Goal: Ask a question

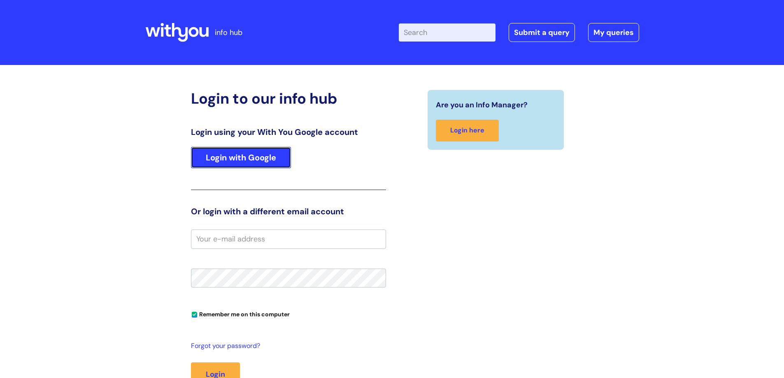
click at [277, 159] on link "Login with Google" at bounding box center [241, 157] width 100 height 21
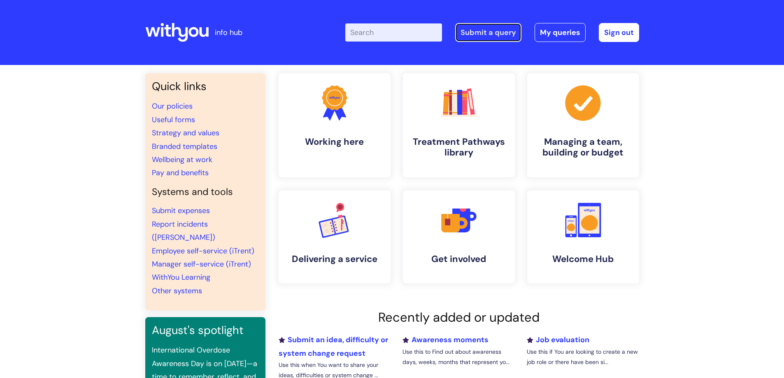
click at [461, 35] on link "Submit a query" at bounding box center [488, 32] width 66 height 19
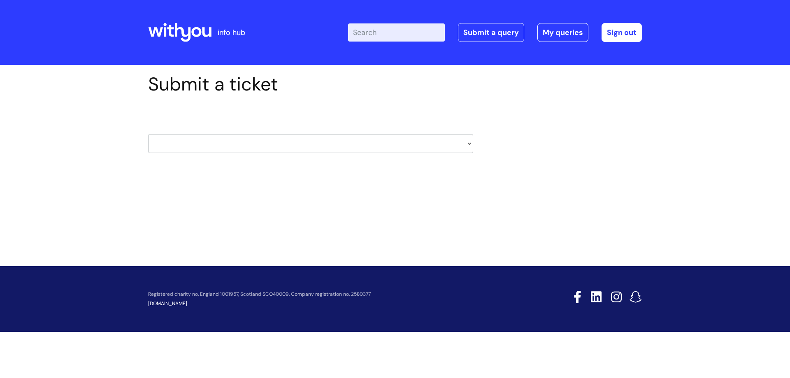
click at [276, 143] on select "HR / People IT and Support Clinical Drug Alerts Finance Accounts Data Support T…" at bounding box center [310, 143] width 325 height 19
select select "learning_and_development"
click at [148, 134] on select "HR / People IT and Support Clinical Drug Alerts Finance Accounts Data Support T…" at bounding box center [310, 143] width 325 height 19
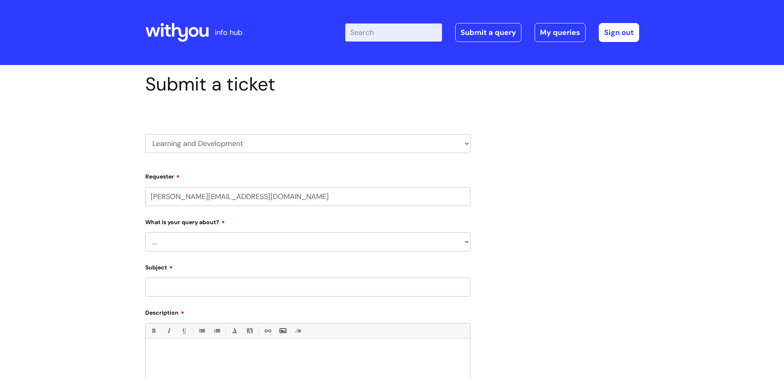
click at [229, 243] on select "... Question about a training course or session booking Ask about apprenticeshi…" at bounding box center [307, 242] width 325 height 19
select select "Something else / not listed here"
click at [145, 233] on select "... Question about a training course or session booking Ask about apprenticeshi…" at bounding box center [307, 242] width 325 height 19
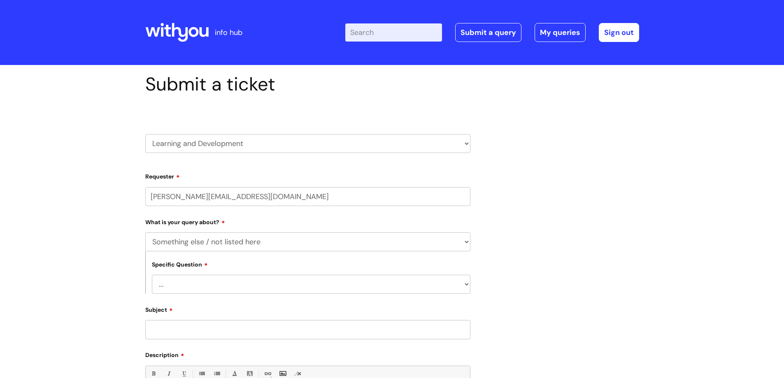
click at [201, 284] on select "... Other" at bounding box center [311, 284] width 319 height 19
select select "Other"
click at [152, 275] on select "... Other" at bounding box center [311, 284] width 319 height 19
click at [180, 332] on input "Subject" at bounding box center [307, 329] width 325 height 19
paste input "Oliver McGowan Learning"
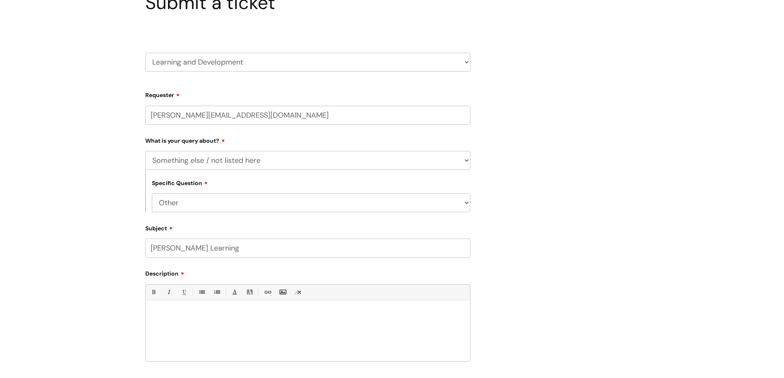
scroll to position [82, 0]
type input "Oliver McGowan Learning"
click at [188, 309] on div at bounding box center [308, 332] width 324 height 57
paste div
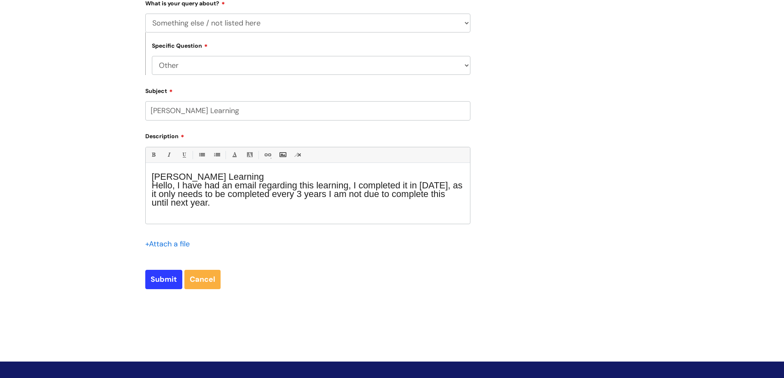
scroll to position [268, 0]
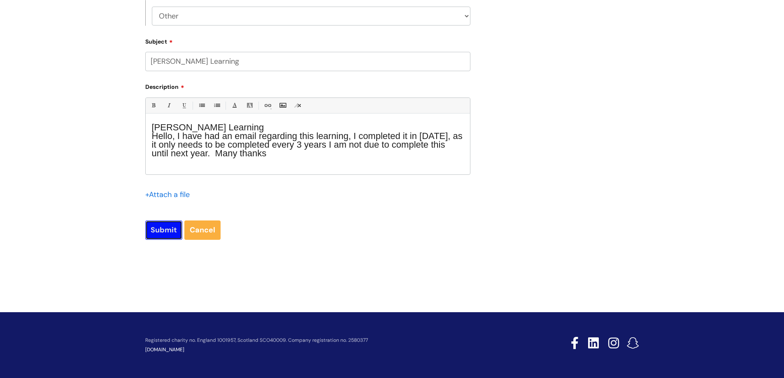
click at [166, 236] on input "Submit" at bounding box center [163, 230] width 37 height 19
type input "Please Wait..."
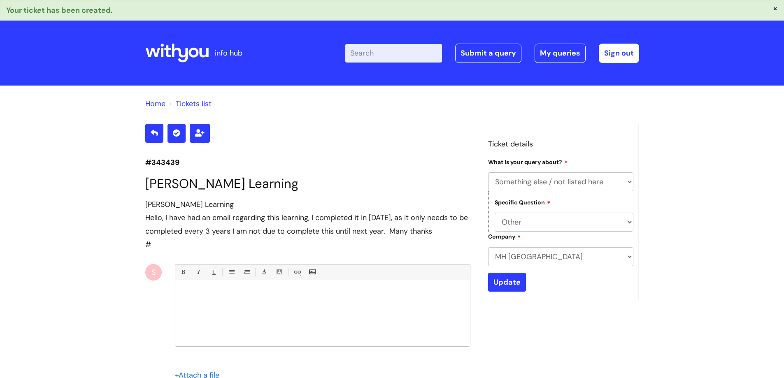
select select "Something else / not listed here"
select select "Other"
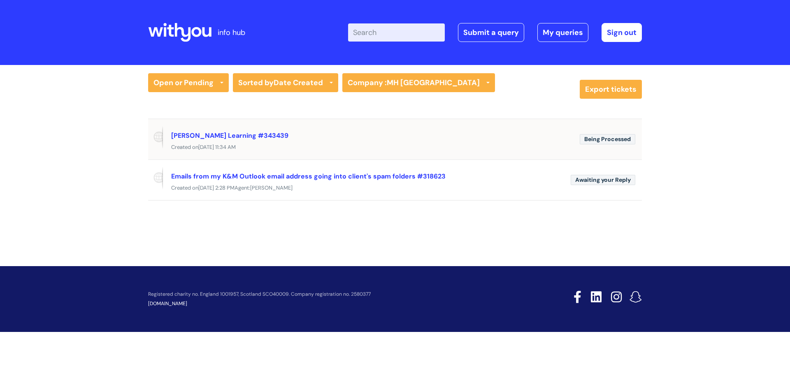
click at [325, 134] on div "[PERSON_NAME] Learning #343439" at bounding box center [372, 135] width 402 height 13
click at [599, 142] on span "Being Processed" at bounding box center [608, 139] width 56 height 10
click at [275, 134] on link "[PERSON_NAME] Learning #343439" at bounding box center [229, 135] width 117 height 9
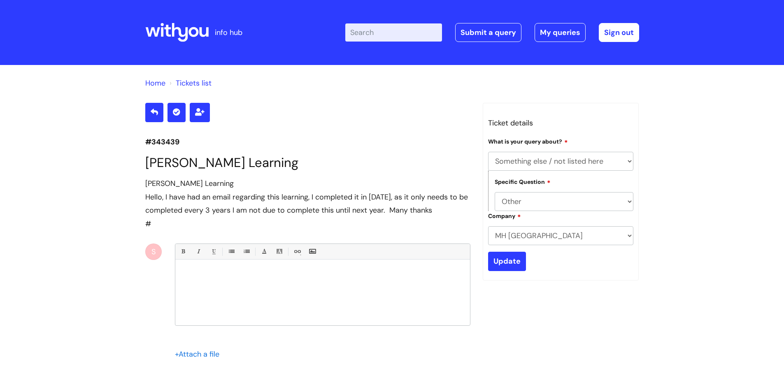
select select "Something else / not listed here"
select select "Other"
click at [494, 266] on input "Update" at bounding box center [507, 261] width 38 height 19
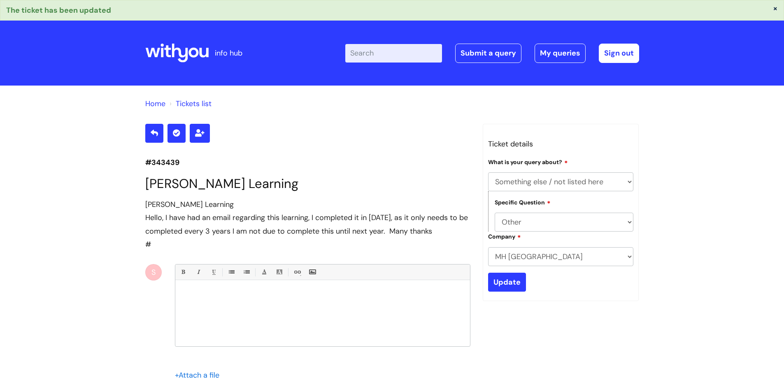
select select "Something else / not listed here"
select select "Other"
